Goal: Task Accomplishment & Management: Manage account settings

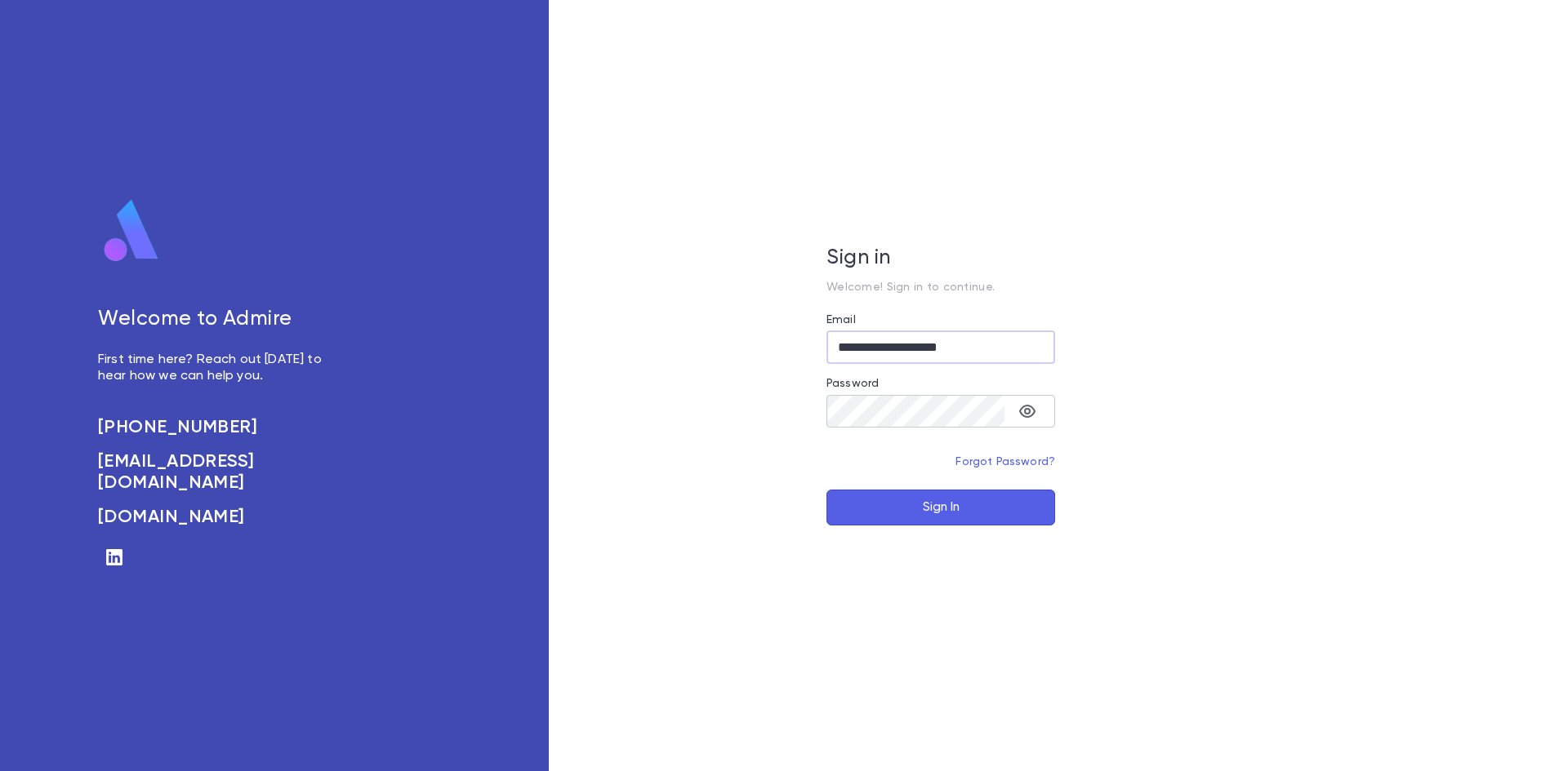
type input "**********"
click at [882, 395] on div "​" at bounding box center [940, 410] width 228 height 32
click at [946, 508] on button "Sign In" at bounding box center [940, 507] width 228 height 36
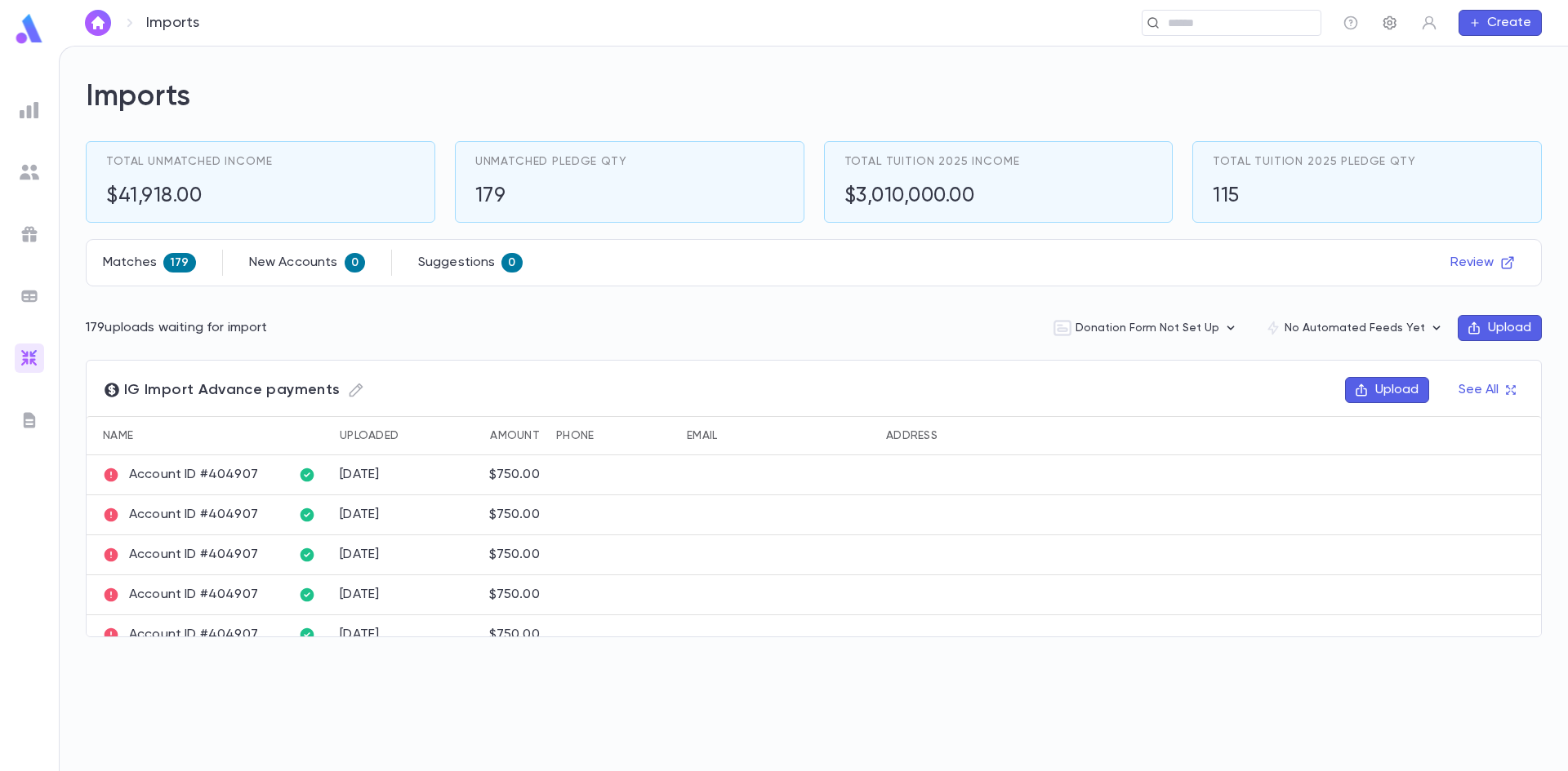
click at [1389, 21] on icon "button" at bounding box center [1389, 24] width 13 height 14
